Goal: Task Accomplishment & Management: Complete application form

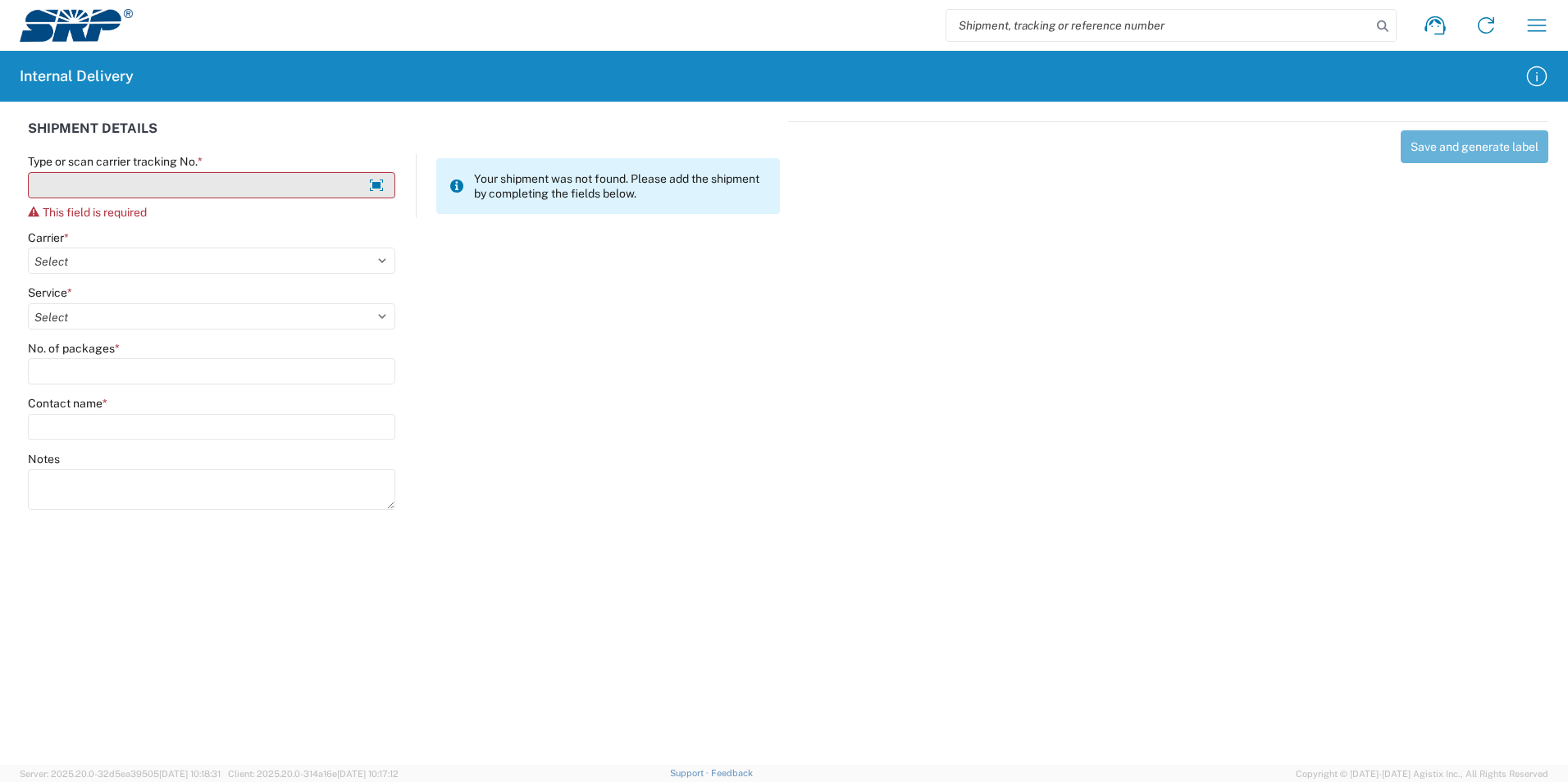
click at [112, 184] on input "Type or scan carrier tracking No. *" at bounding box center [212, 185] width 368 height 27
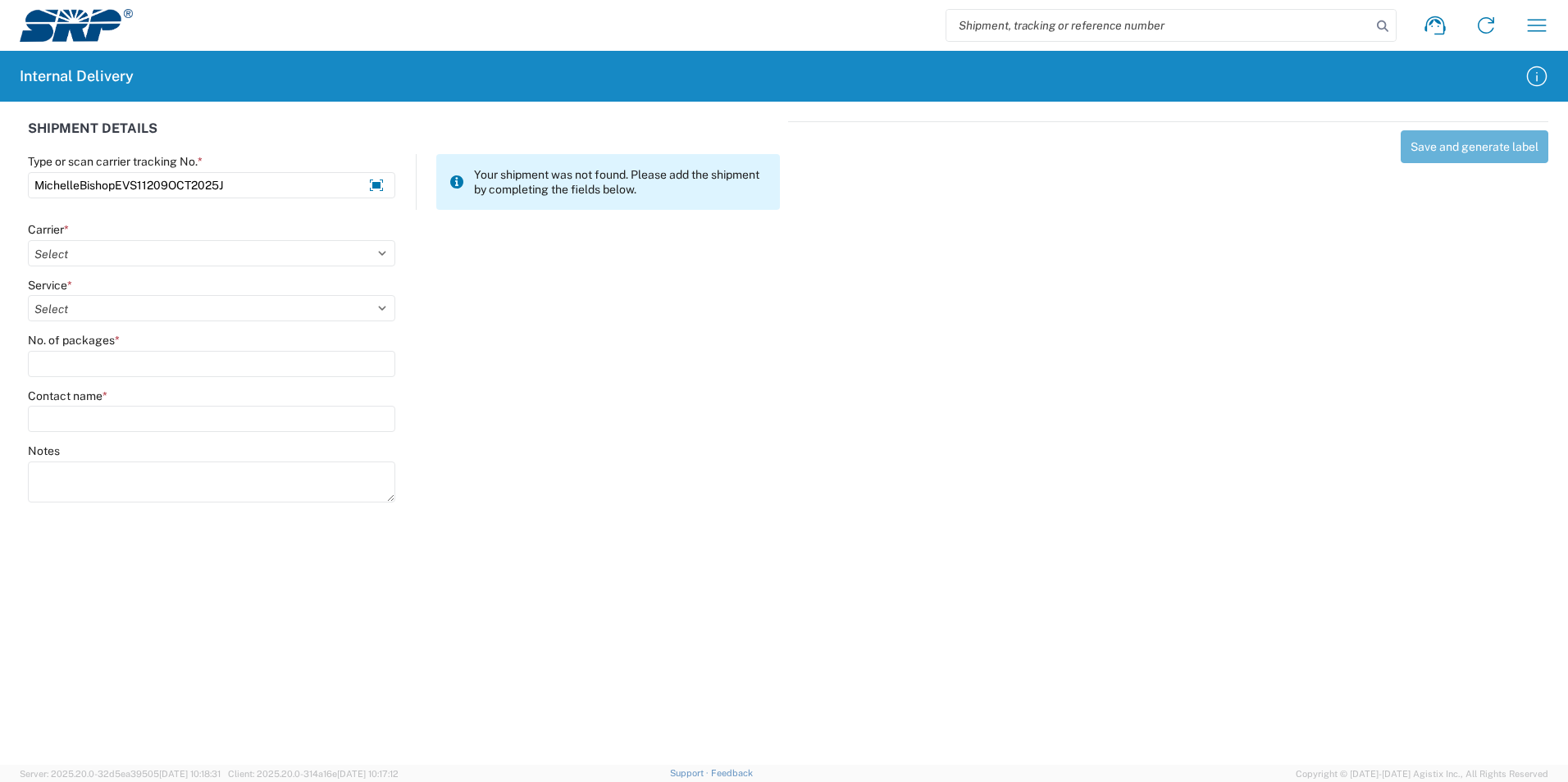
type input "MichelleBishopEVS11209OCT2025J"
click at [184, 267] on agx-form-control-wrapper-v2 "Carrier * Select Amazon Logistics ATI Trucking BC Dimerco Logistics Empire Sout…" at bounding box center [212, 249] width 385 height 56
click at [183, 254] on select "Select Amazon Logistics ATI Trucking BC Dimerco Logistics Empire Southwest FedE…" at bounding box center [212, 253] width 368 height 27
select select "18713"
click at [28, 240] on select "Select Amazon Logistics ATI Trucking BC Dimerco Logistics Empire Southwest FedE…" at bounding box center [212, 253] width 368 height 27
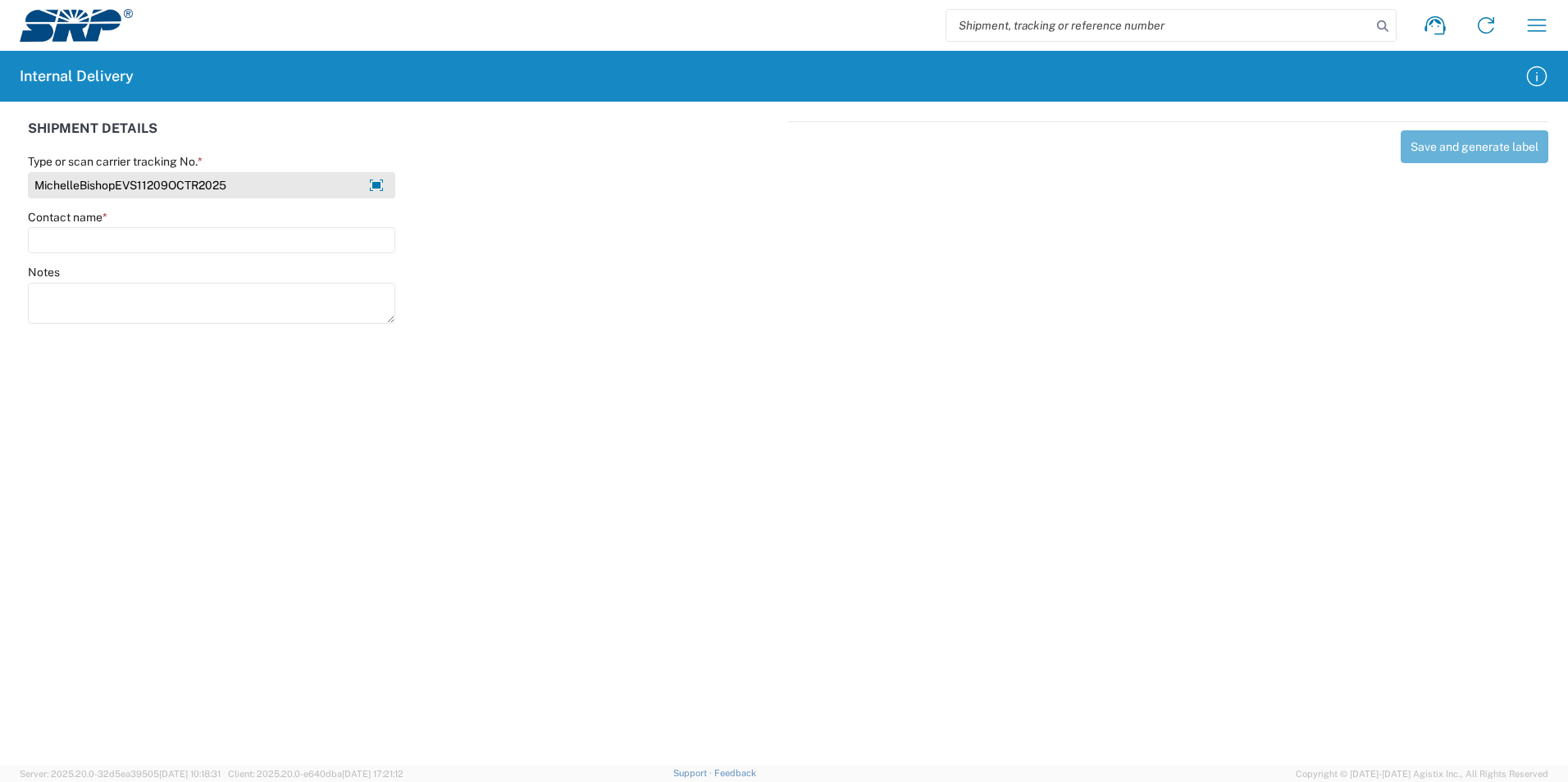
click at [196, 186] on input "MichelleBishopEVS11209OCTR2025" at bounding box center [212, 185] width 368 height 27
click at [221, 186] on input "MichelleBishopEVS11209OCT2025" at bounding box center [212, 185] width 368 height 27
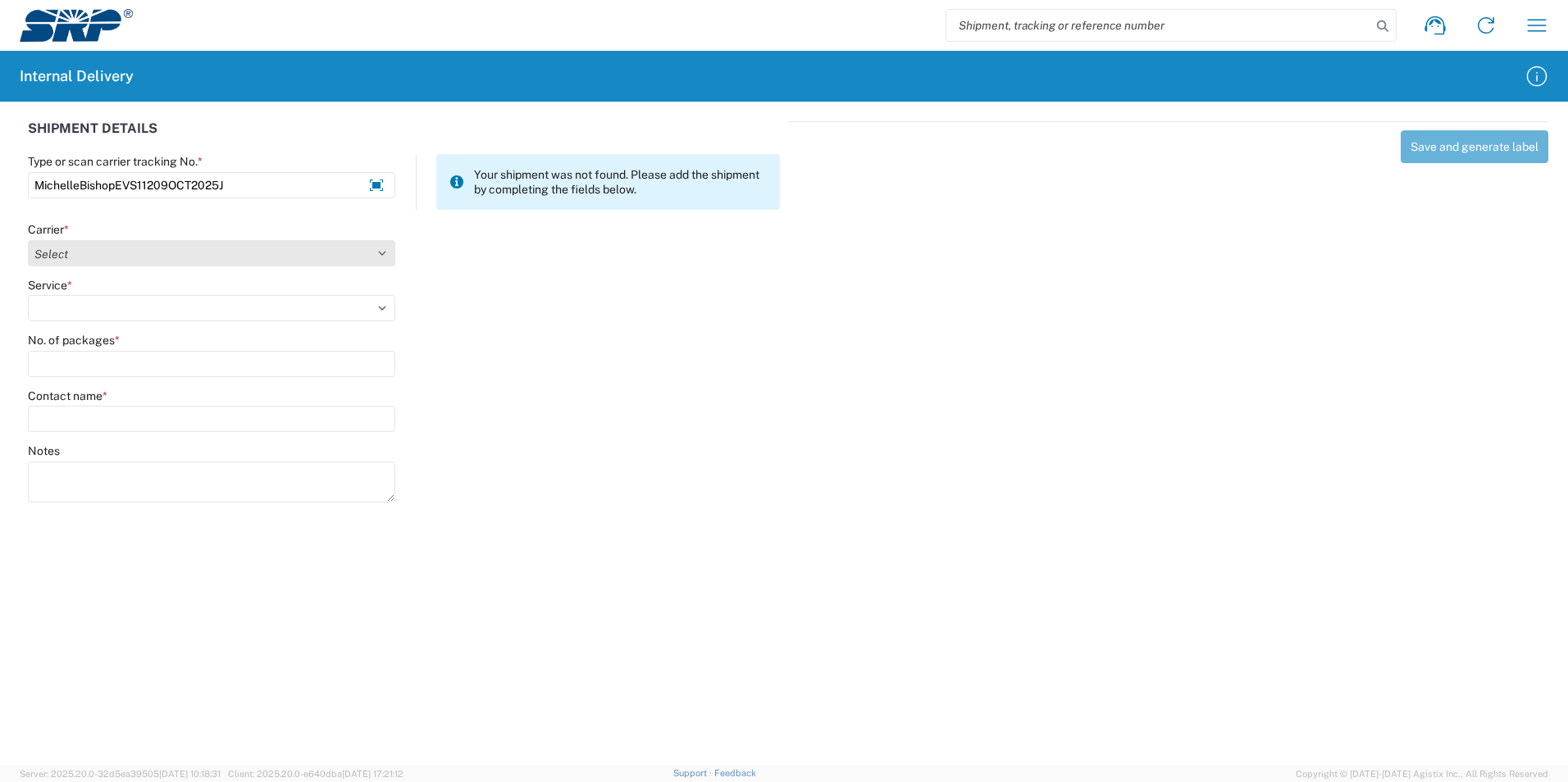
type input "MichelleBishopEVS11209OCT2025J"
click at [224, 254] on select "Select Amazon Logistics ATI Trucking BC Dimerco Logistics Empire Southwest FedE…" at bounding box center [212, 253] width 368 height 27
select select "18713"
click at [28, 240] on select "Select Amazon Logistics ATI Trucking BC Dimerco Logistics Empire Southwest FedE…" at bounding box center [212, 253] width 368 height 27
click at [130, 295] on select "Select Ground Inter-Office" at bounding box center [212, 307] width 368 height 27
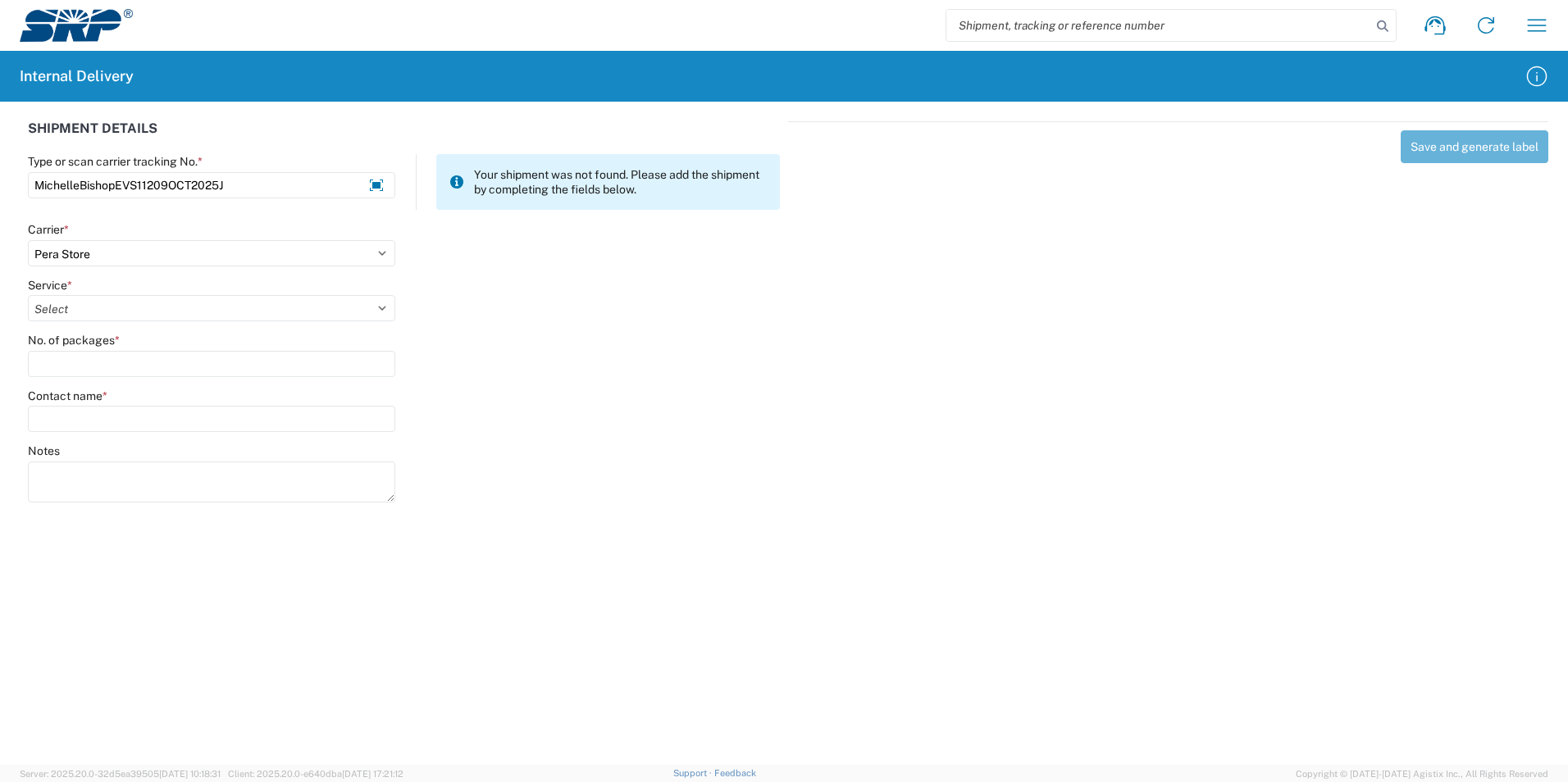
select select "35763"
click at [28, 295] on select "Select Ground Inter-Office" at bounding box center [212, 307] width 368 height 27
click at [94, 343] on label "No. of packages *" at bounding box center [74, 340] width 92 height 15
click at [94, 351] on input "No. of packages *" at bounding box center [212, 364] width 368 height 27
type input "1"
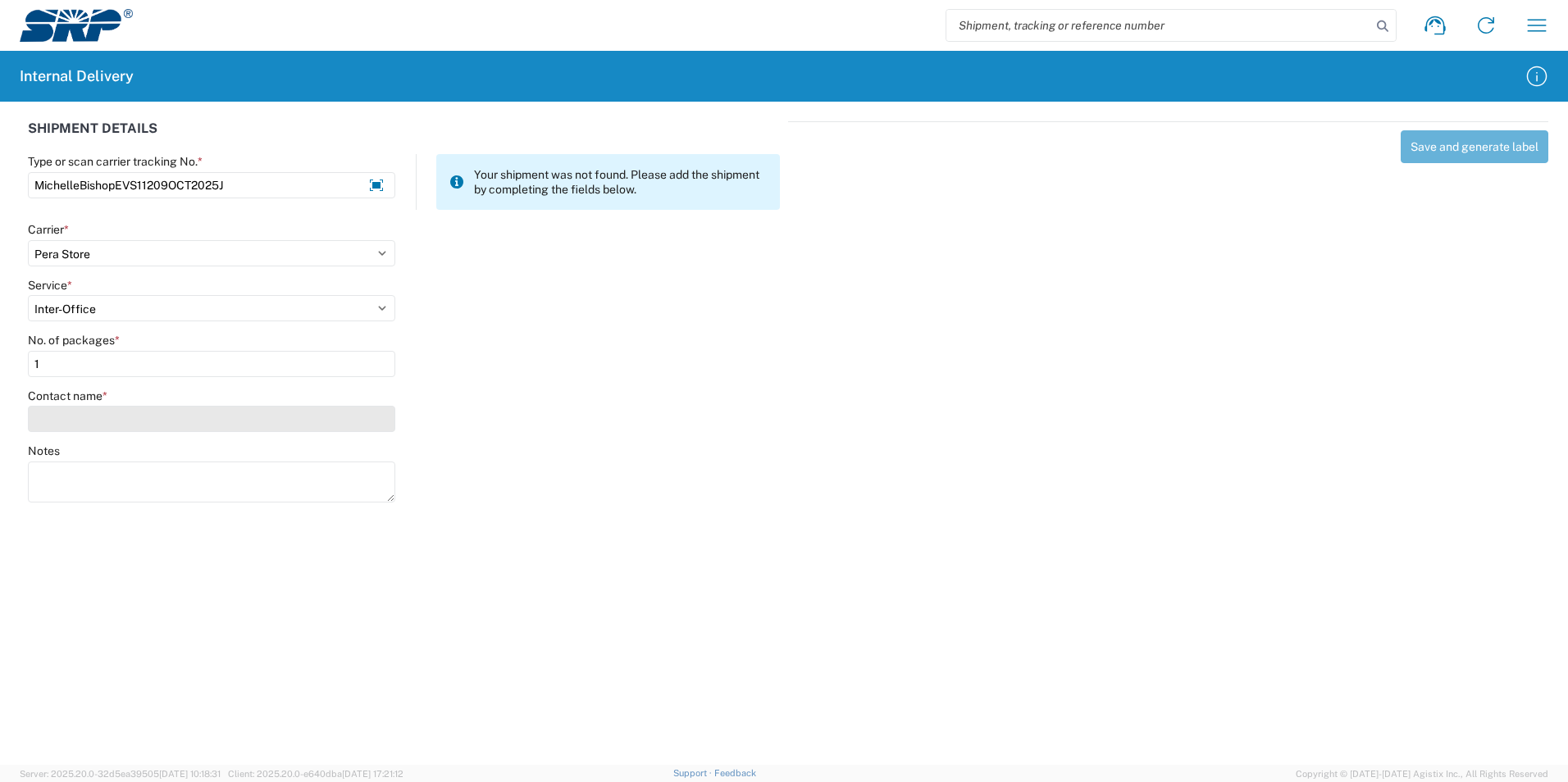
click at [67, 421] on input "Contact name *" at bounding box center [212, 419] width 368 height 27
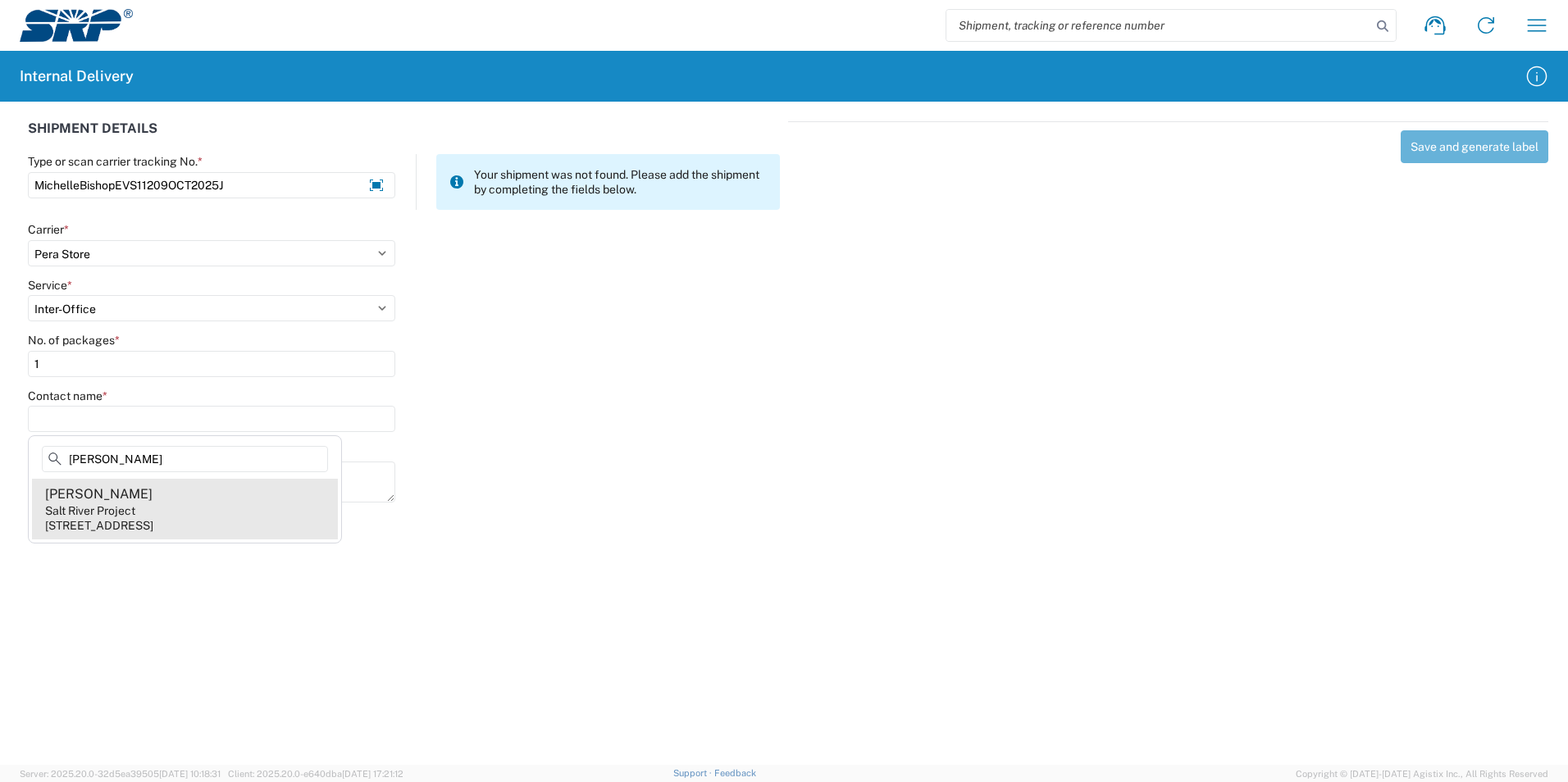
type input "Michelle Bishop"
click at [104, 494] on div "Michelle Bishop" at bounding box center [99, 493] width 107 height 18
type input "Michelle Bishop"
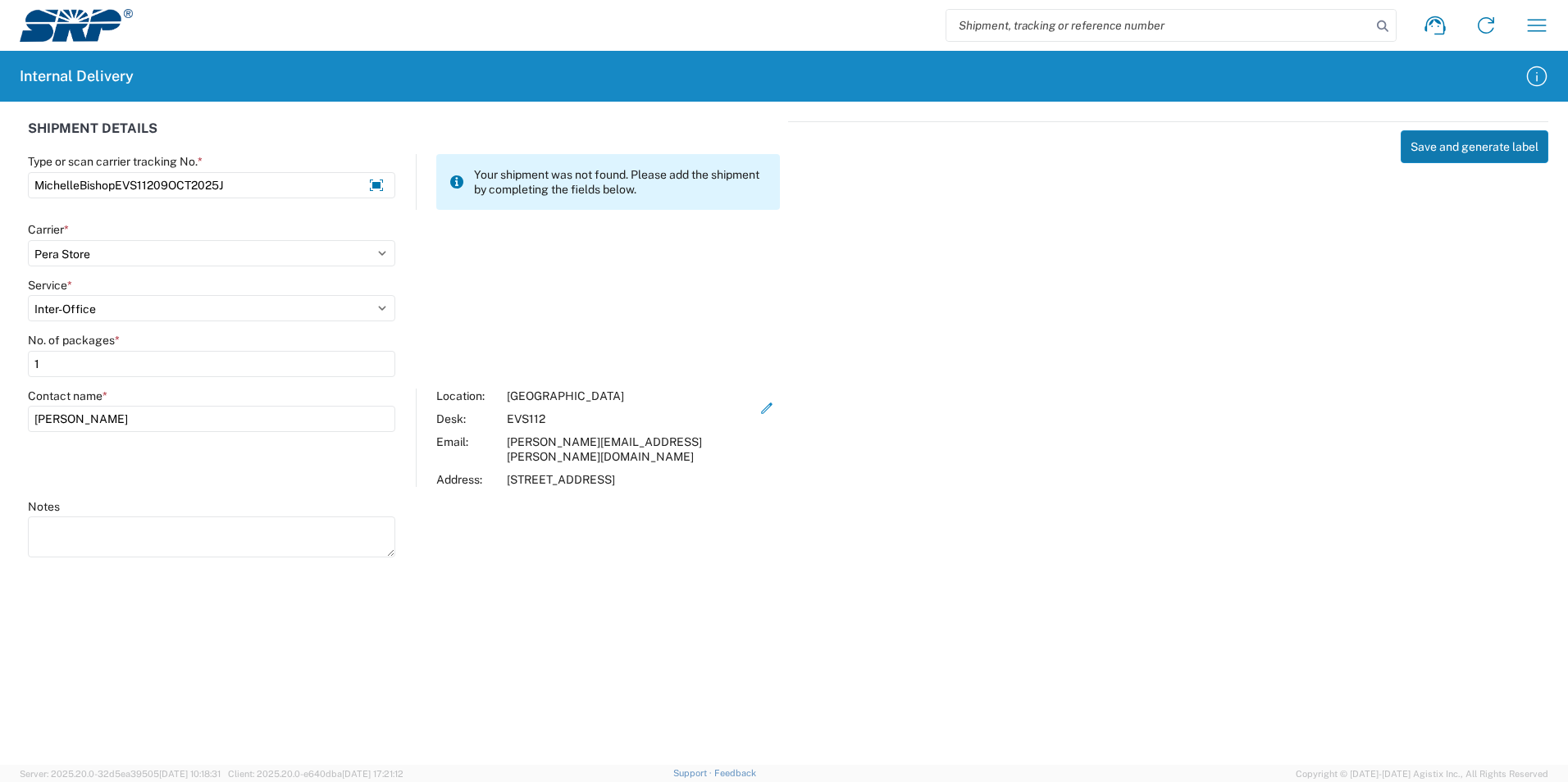
click at [1446, 152] on button "Save and generate label" at bounding box center [1474, 146] width 147 height 33
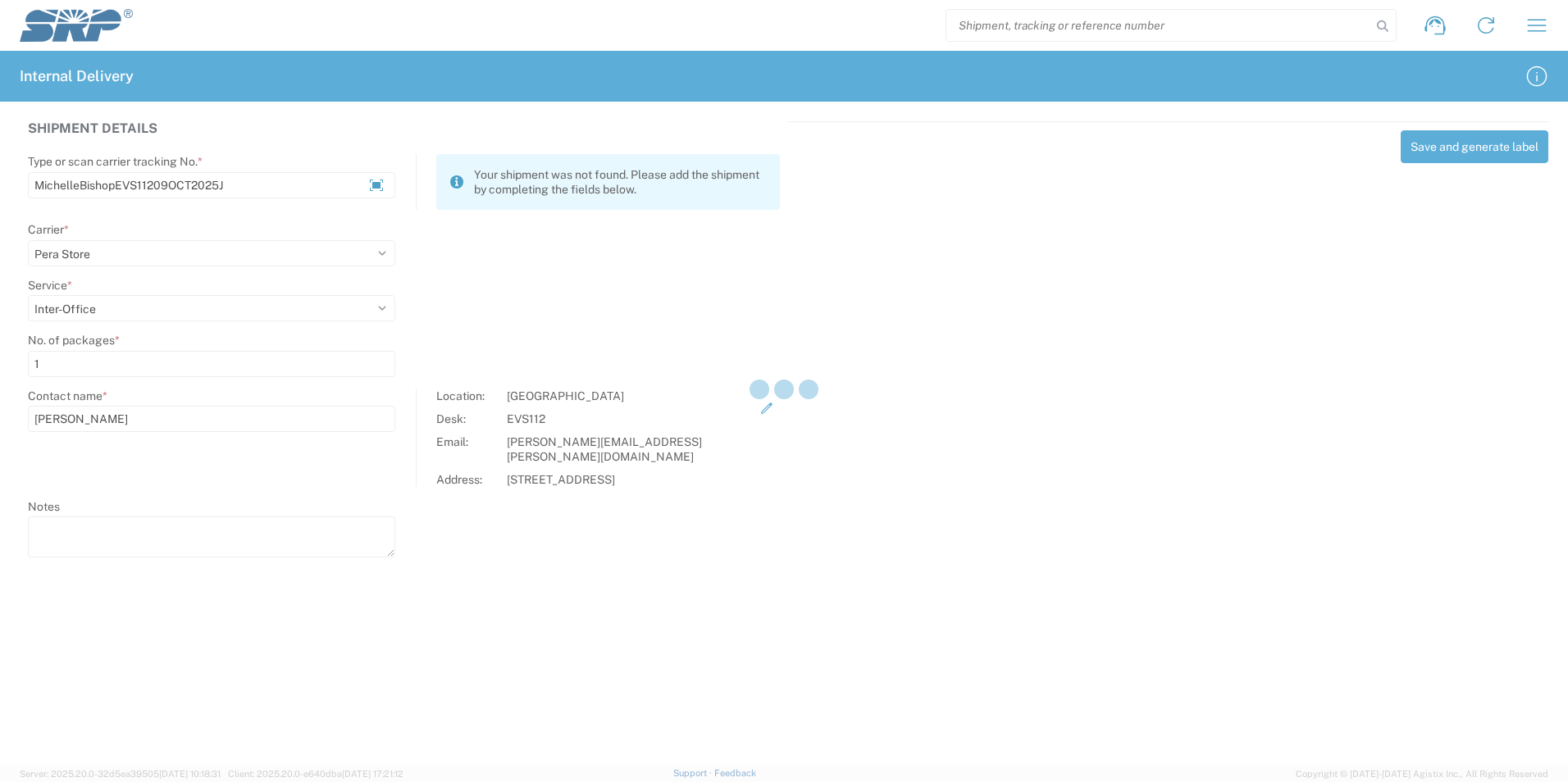
select select
